Goal: Task Accomplishment & Management: Manage account settings

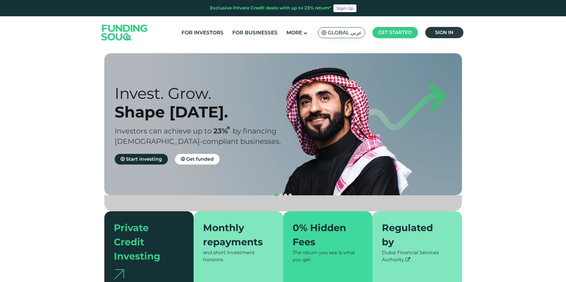
click at [441, 33] on span "Sign in" at bounding box center [444, 33] width 18 height 6
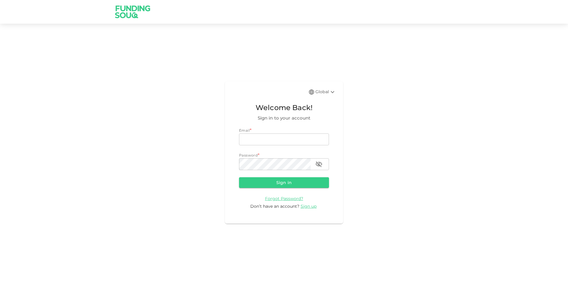
click at [280, 143] on input "email" at bounding box center [284, 139] width 90 height 12
click at [282, 135] on input "email" at bounding box center [284, 139] width 90 height 12
type input "mohamed.ayyash@gmail.com"
click at [239, 177] on button "Sign in" at bounding box center [284, 182] width 90 height 11
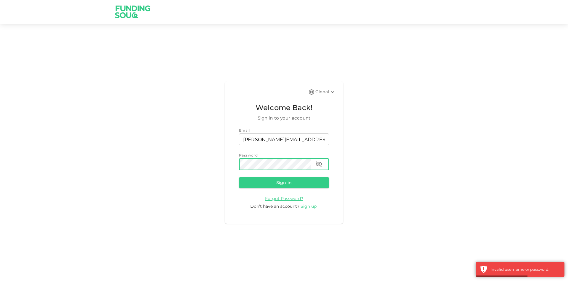
click at [323, 163] on button "button" at bounding box center [319, 164] width 12 height 12
click at [239, 177] on button "Sign in" at bounding box center [284, 182] width 90 height 11
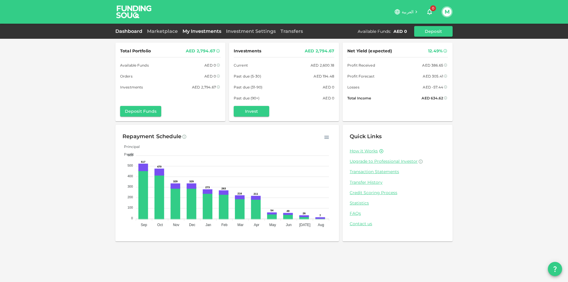
click at [193, 29] on link "My Investments" at bounding box center [201, 31] width 43 height 6
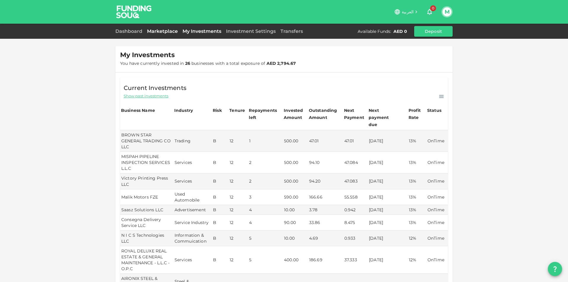
click at [171, 32] on link "Marketplace" at bounding box center [162, 31] width 35 height 6
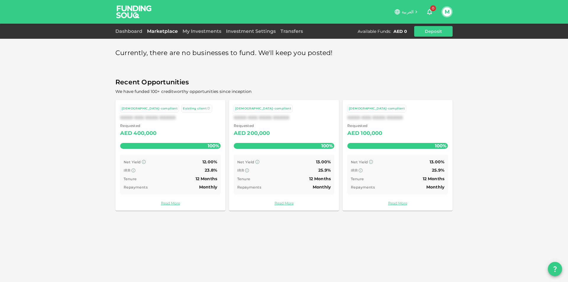
click at [450, 15] on div "M" at bounding box center [446, 11] width 11 height 11
click at [445, 12] on button "M" at bounding box center [446, 11] width 9 height 9
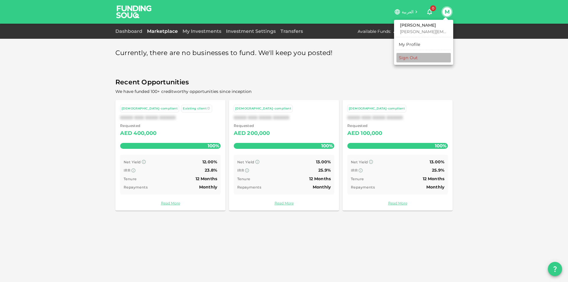
click at [414, 60] on div "Sign Out" at bounding box center [408, 58] width 19 height 6
